Goal: Transaction & Acquisition: Subscribe to service/newsletter

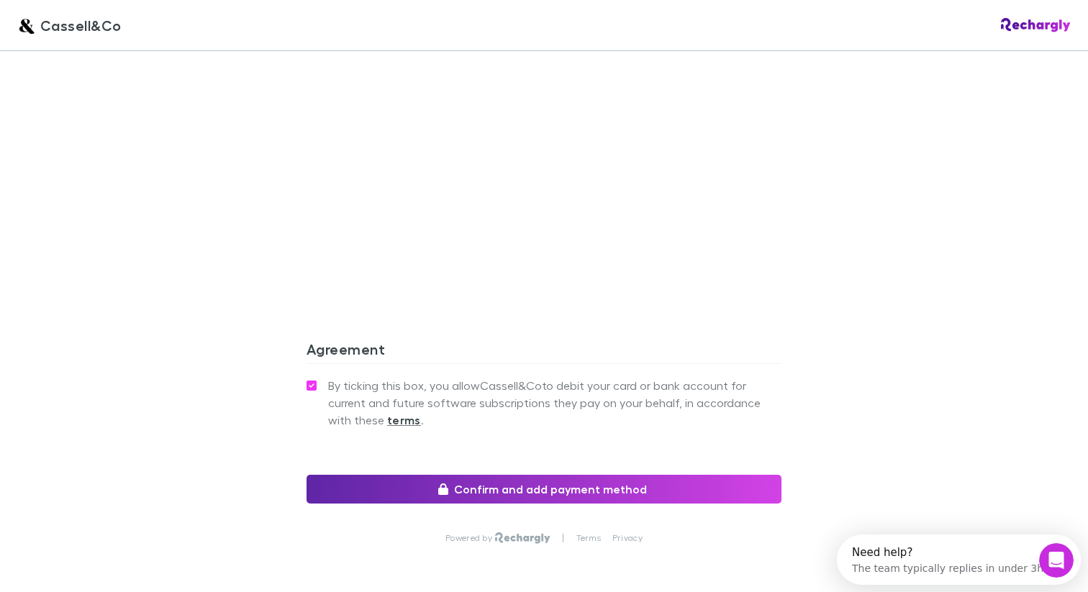
scroll to position [1194, 0]
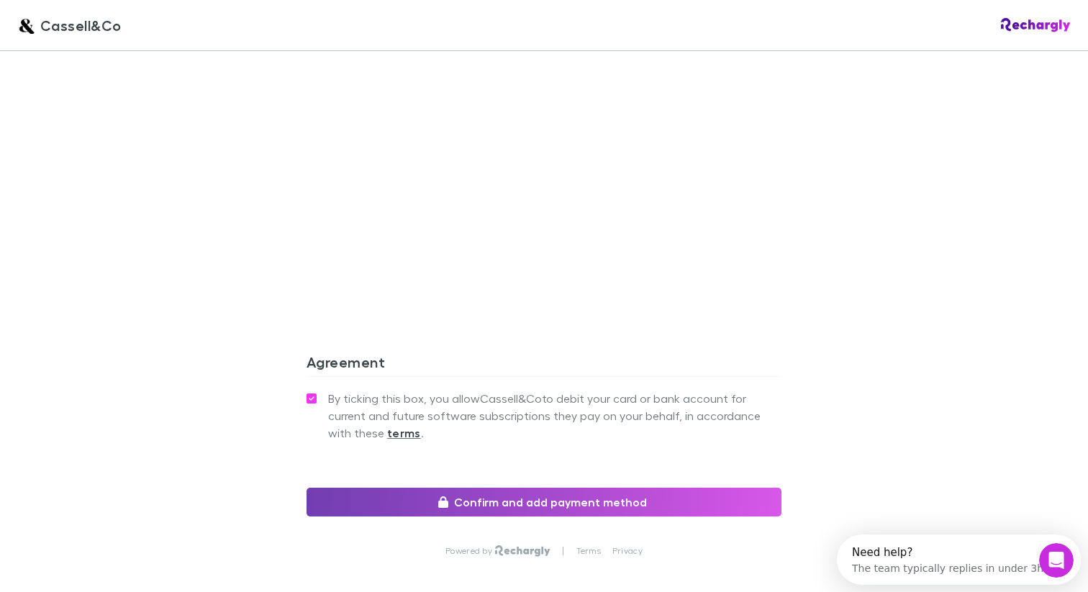
click at [391, 488] on button "Confirm and add payment method" at bounding box center [543, 502] width 475 height 29
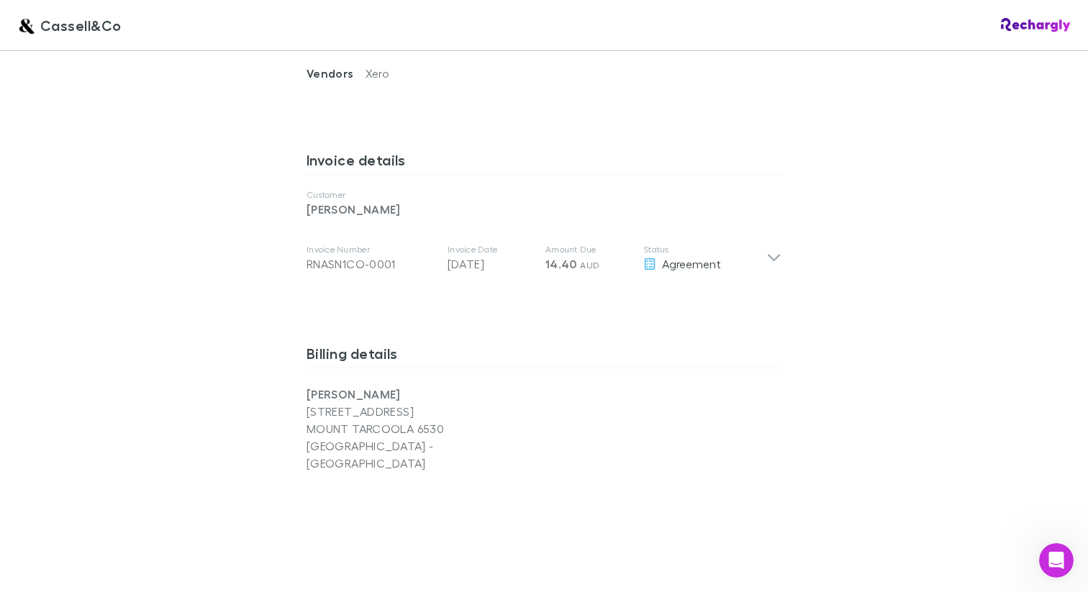
scroll to position [669, 0]
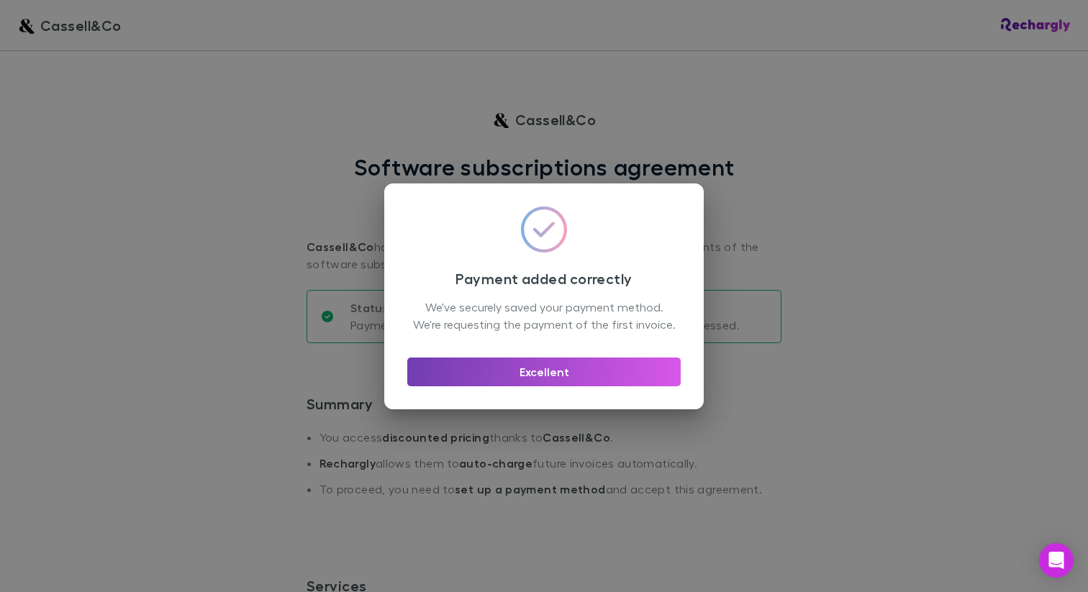
click at [501, 374] on button "Excellent" at bounding box center [543, 372] width 273 height 29
